Goal: Task Accomplishment & Management: Manage account settings

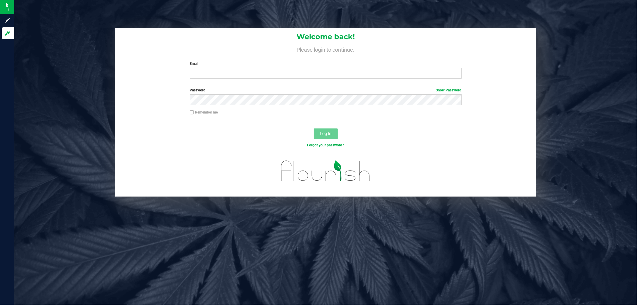
drag, startPoint x: 315, startPoint y: 67, endPoint x: 315, endPoint y: 73, distance: 5.7
click at [315, 67] on div "Email Required Please format your email correctly." at bounding box center [325, 70] width 281 height 18
click at [315, 73] on input "Email" at bounding box center [326, 73] width 272 height 11
type input "[EMAIL_ADDRESS][DOMAIN_NAME]"
click at [314, 128] on button "Log In" at bounding box center [326, 133] width 24 height 11
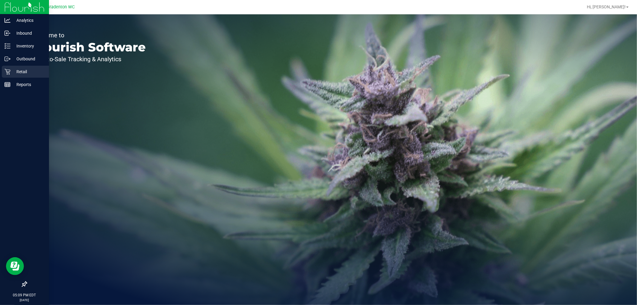
click at [9, 73] on icon at bounding box center [7, 72] width 6 height 6
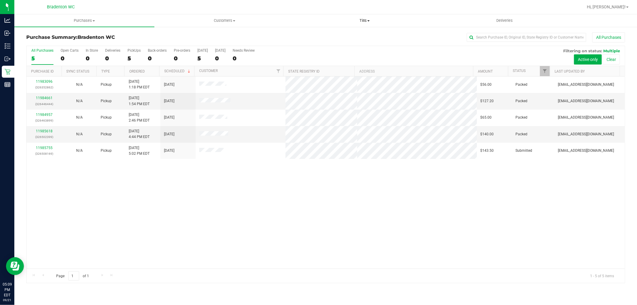
click at [356, 21] on span "Tills" at bounding box center [364, 20] width 139 height 5
click at [321, 35] on span "Manage tills" at bounding box center [314, 35] width 40 height 5
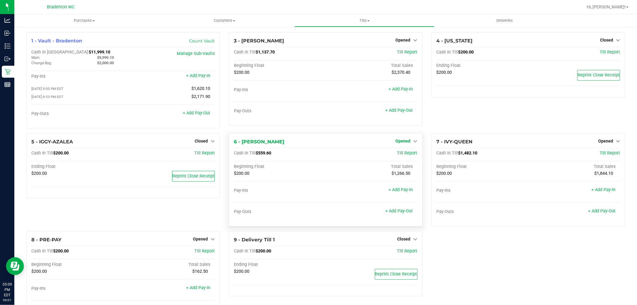
click at [405, 143] on span "Opened" at bounding box center [403, 141] width 15 height 5
click at [396, 156] on link "Close Till" at bounding box center [404, 153] width 16 height 5
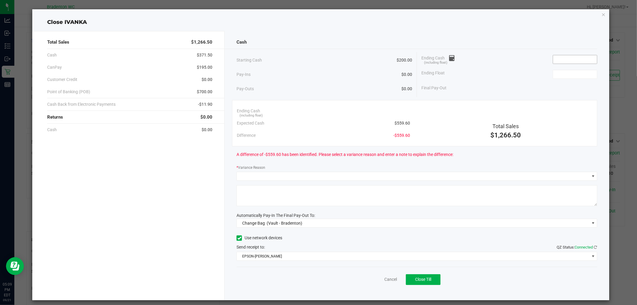
click at [574, 58] on input at bounding box center [575, 59] width 44 height 8
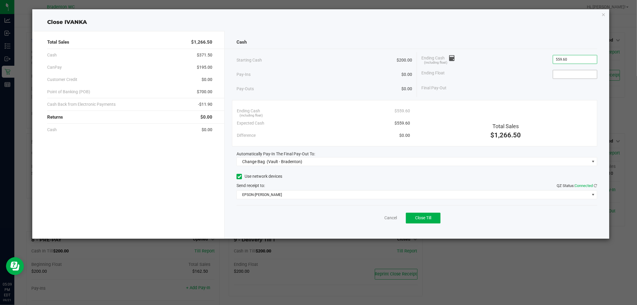
type input "$559.60"
click at [569, 74] on input at bounding box center [575, 74] width 44 height 8
type input "$200.00"
click at [505, 90] on div "Final Pay-Out $359.60" at bounding box center [509, 88] width 176 height 12
click at [256, 159] on span "Change Bag" at bounding box center [253, 161] width 23 height 5
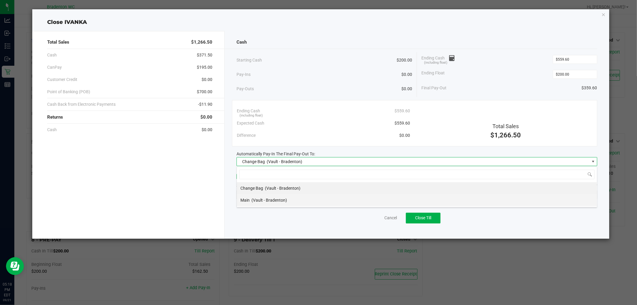
scroll to position [9, 360]
click at [294, 200] on li "Main (Vault - Bradenton)" at bounding box center [417, 200] width 360 height 12
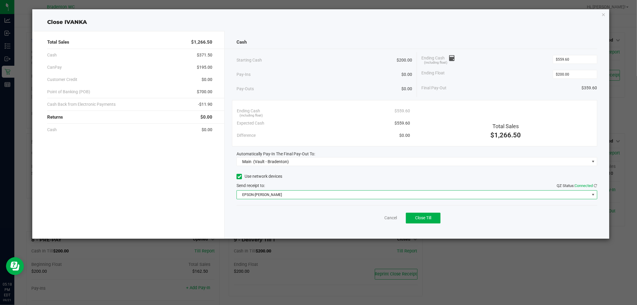
click at [293, 194] on span "EPSON-[PERSON_NAME]" at bounding box center [413, 195] width 352 height 8
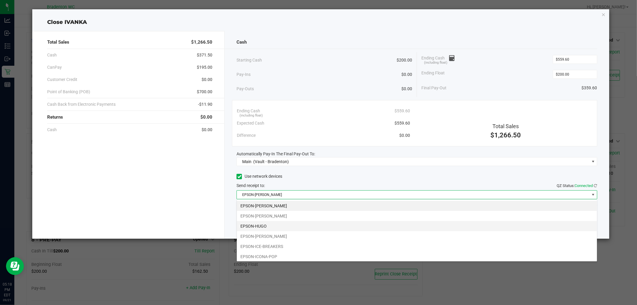
click at [278, 225] on li "EPSON-HUGO" at bounding box center [417, 226] width 360 height 10
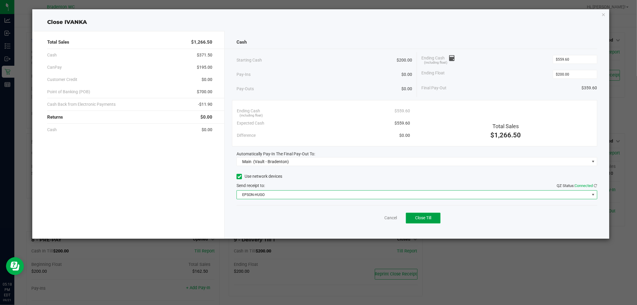
click at [426, 217] on span "Close Till" at bounding box center [423, 217] width 16 height 5
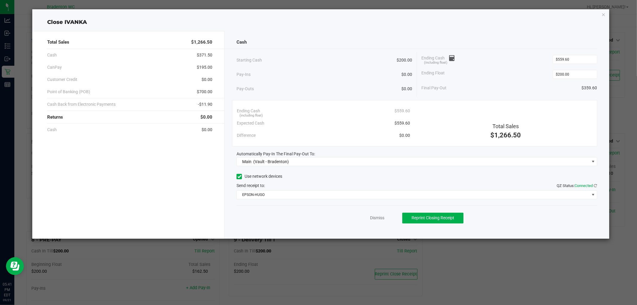
click at [600, 14] on div "Close [PERSON_NAME] Total Sales $1,266.50 Cash $371.50 CanPay $195.00 Customer …" at bounding box center [320, 123] width 577 height 229
click at [603, 14] on icon "button" at bounding box center [603, 14] width 4 height 7
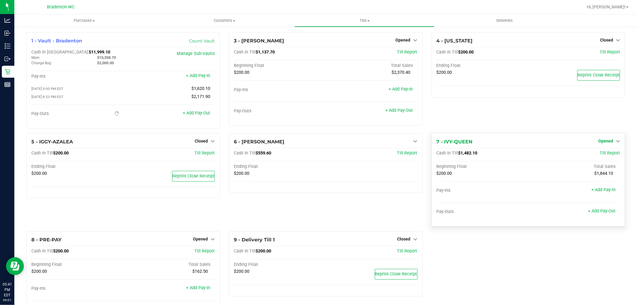
click at [605, 143] on span "Opened" at bounding box center [605, 141] width 15 height 5
click at [598, 155] on link "Close Till" at bounding box center [606, 153] width 16 height 5
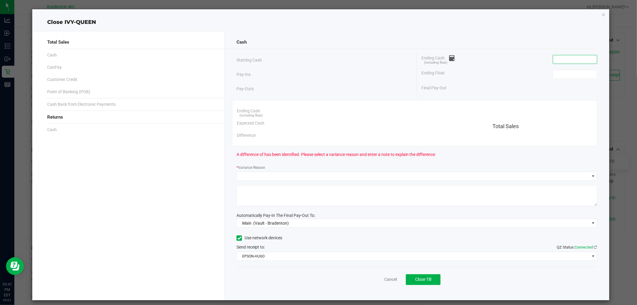
click at [579, 57] on input at bounding box center [575, 59] width 44 height 8
type input "$2,016.60"
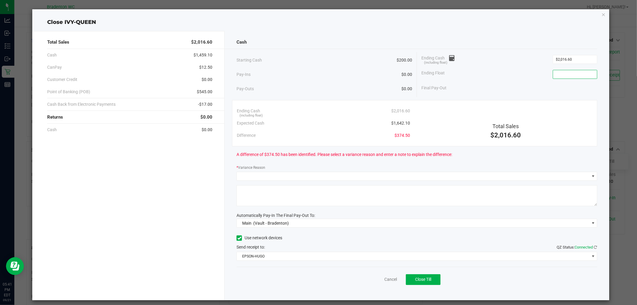
click at [585, 76] on input at bounding box center [575, 74] width 44 height 8
type input "$200.00"
click at [489, 68] on div "Ending Float $200.00" at bounding box center [509, 74] width 176 height 15
click at [574, 57] on input "2016.6" at bounding box center [575, 59] width 44 height 8
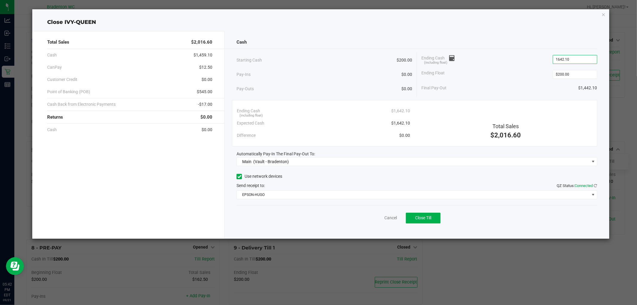
type input "$1,642.10"
click at [488, 85] on div "Final Pay-Out $1,442.10" at bounding box center [509, 88] width 176 height 12
click at [602, 11] on icon "button" at bounding box center [603, 14] width 4 height 7
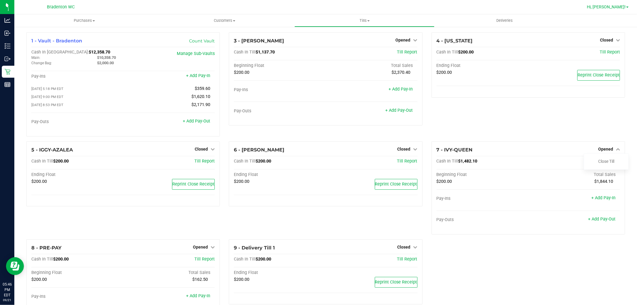
click at [615, 8] on span "Hi, [PERSON_NAME]!" at bounding box center [606, 6] width 39 height 5
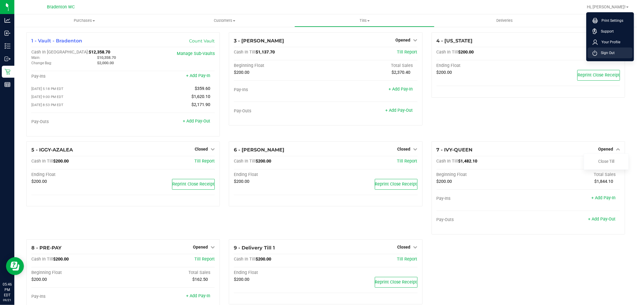
click at [605, 54] on span "Sign Out" at bounding box center [605, 53] width 17 height 6
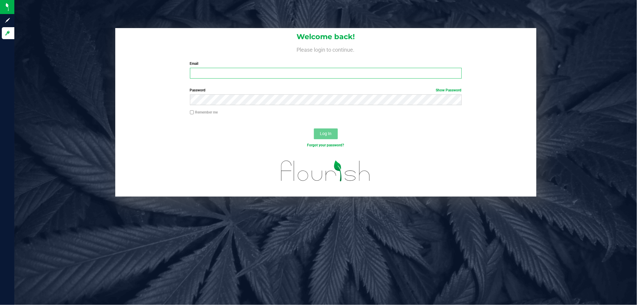
click at [200, 77] on input "Email" at bounding box center [326, 73] width 272 height 11
type input "[EMAIL_ADDRESS][DOMAIN_NAME]"
click at [314, 128] on button "Log In" at bounding box center [326, 133] width 24 height 11
